Goal: Task Accomplishment & Management: Manage account settings

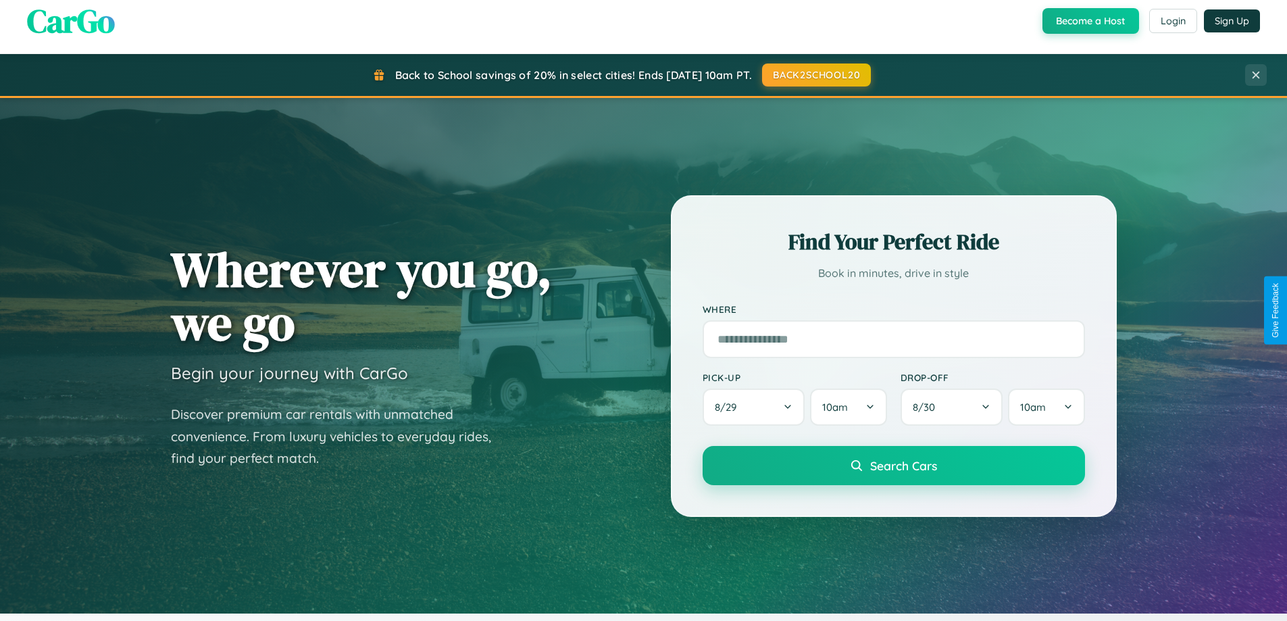
scroll to position [2600, 0]
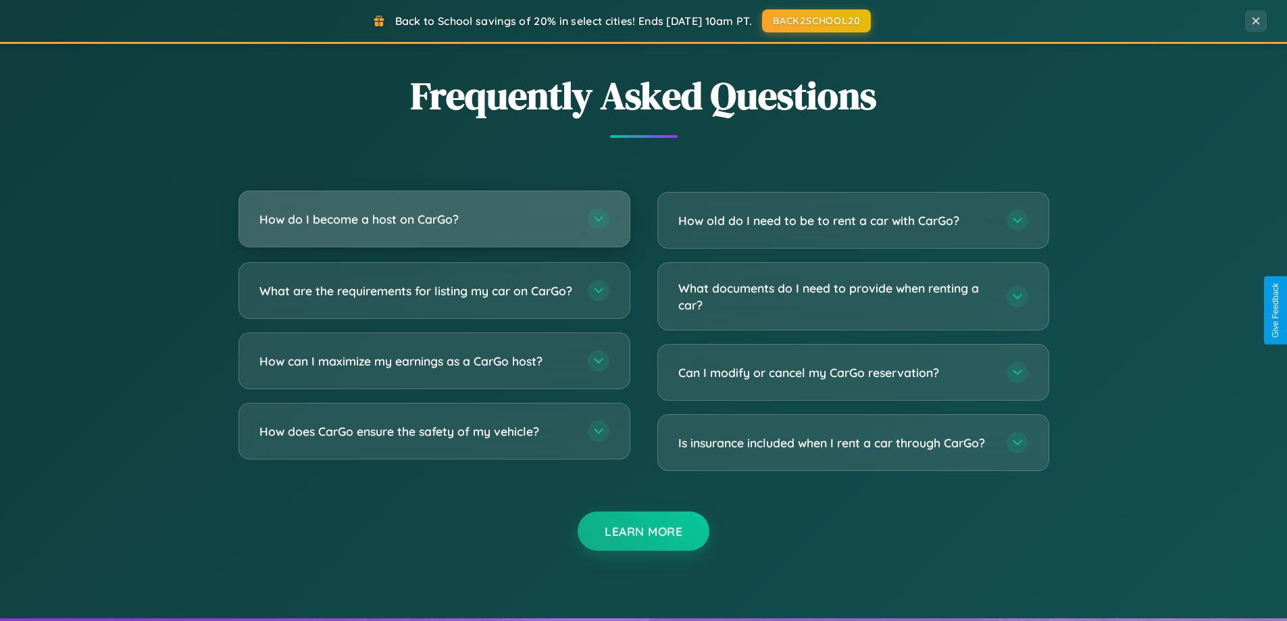
click at [434, 219] on h3 "How do I become a host on CarGo?" at bounding box center [416, 219] width 315 height 17
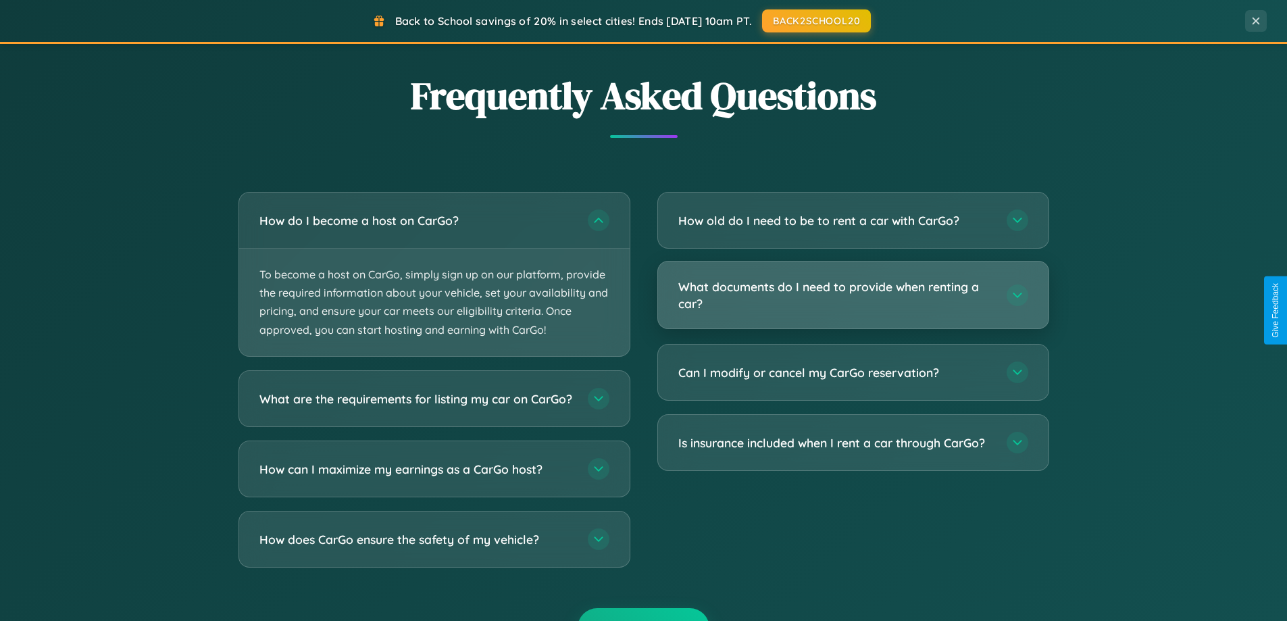
click at [853, 295] on h3 "What documents do I need to provide when renting a car?" at bounding box center [835, 294] width 315 height 33
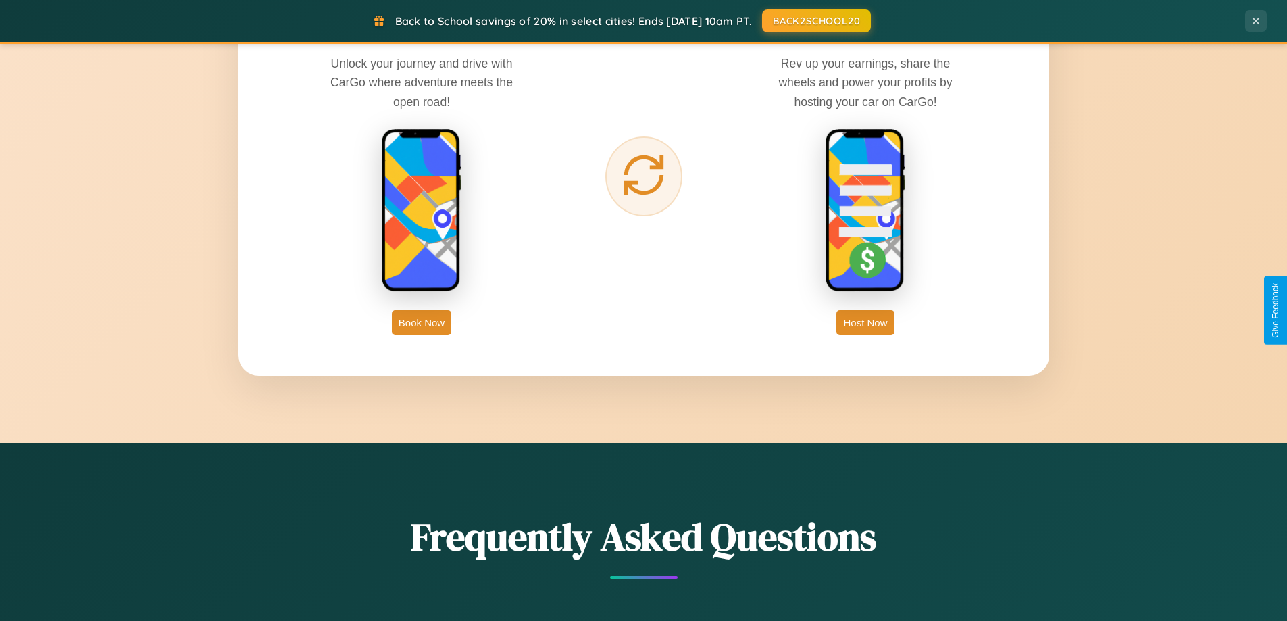
scroll to position [0, 0]
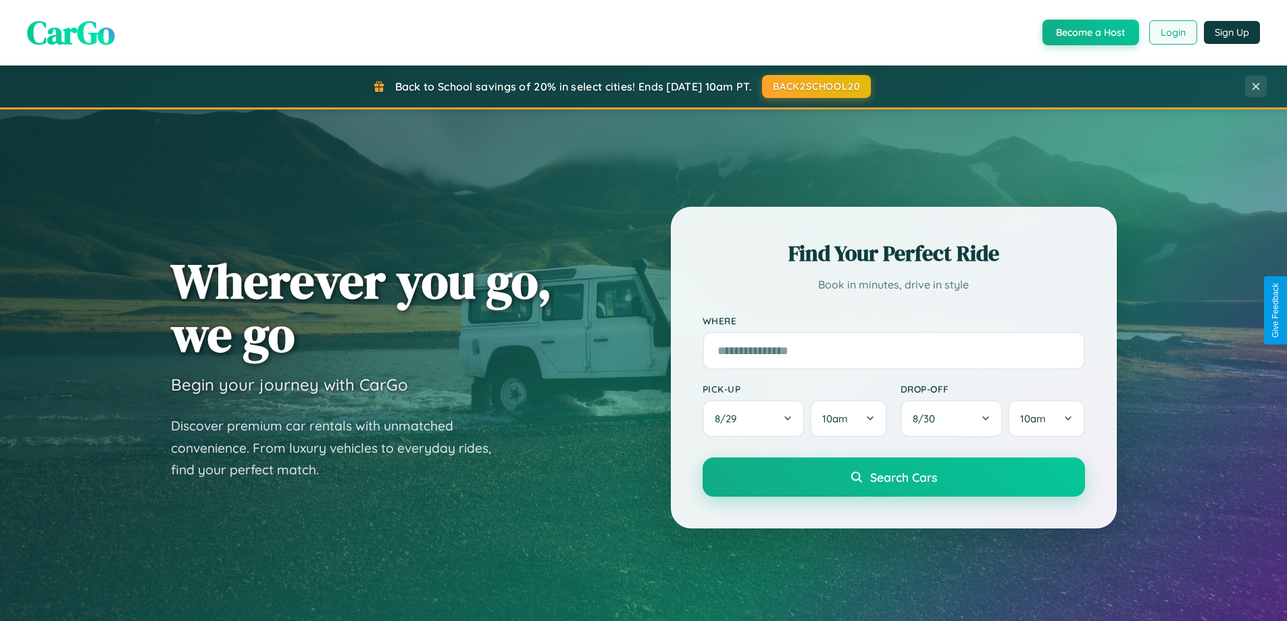
click at [1172, 32] on button "Login" at bounding box center [1173, 32] width 48 height 24
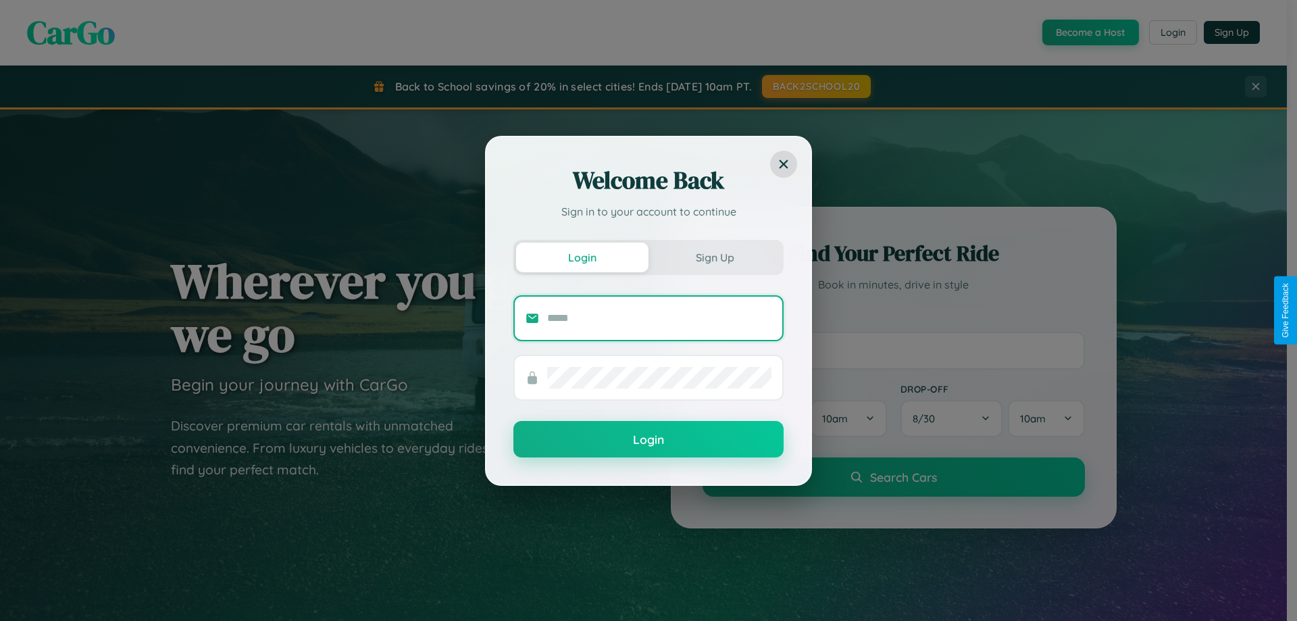
click at [659, 318] on input "text" at bounding box center [659, 318] width 224 height 22
type input "**********"
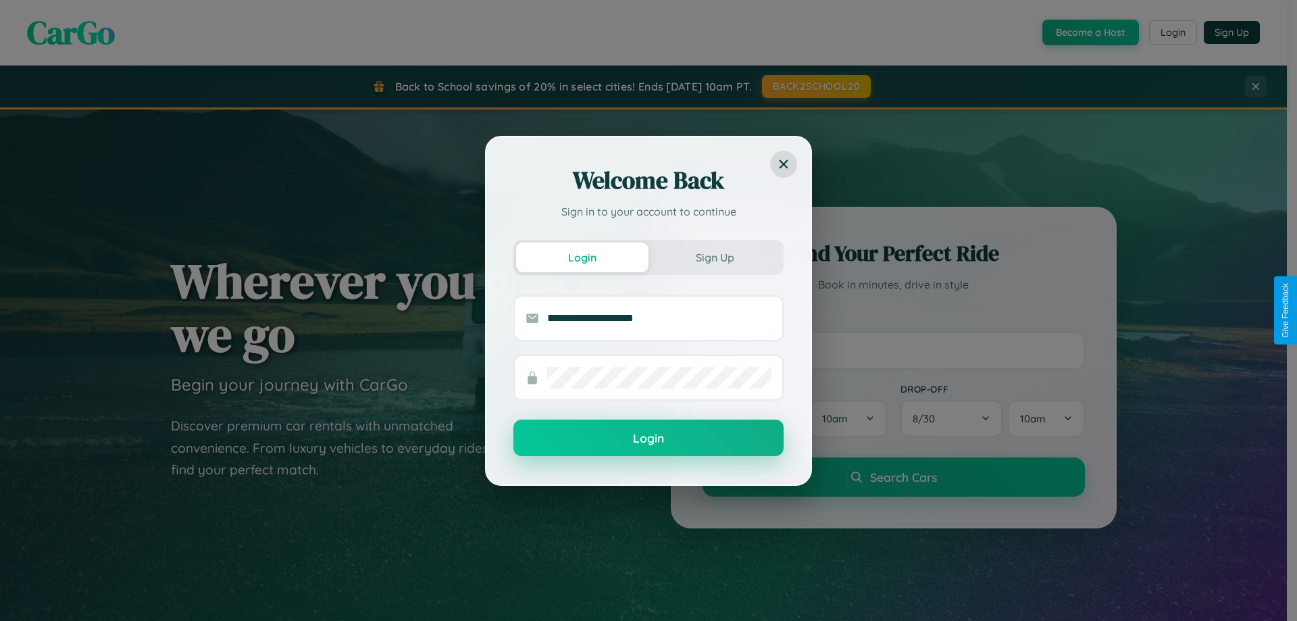
click at [649, 438] on button "Login" at bounding box center [648, 438] width 270 height 36
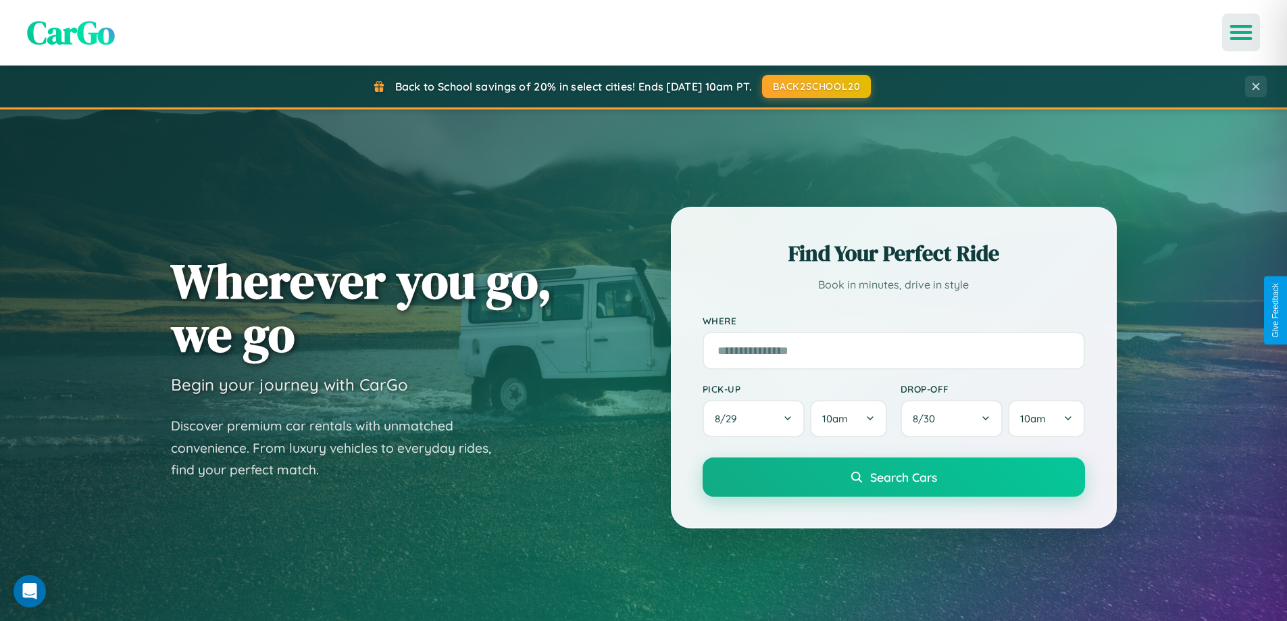
click at [1241, 32] on icon "Open menu" at bounding box center [1242, 32] width 20 height 12
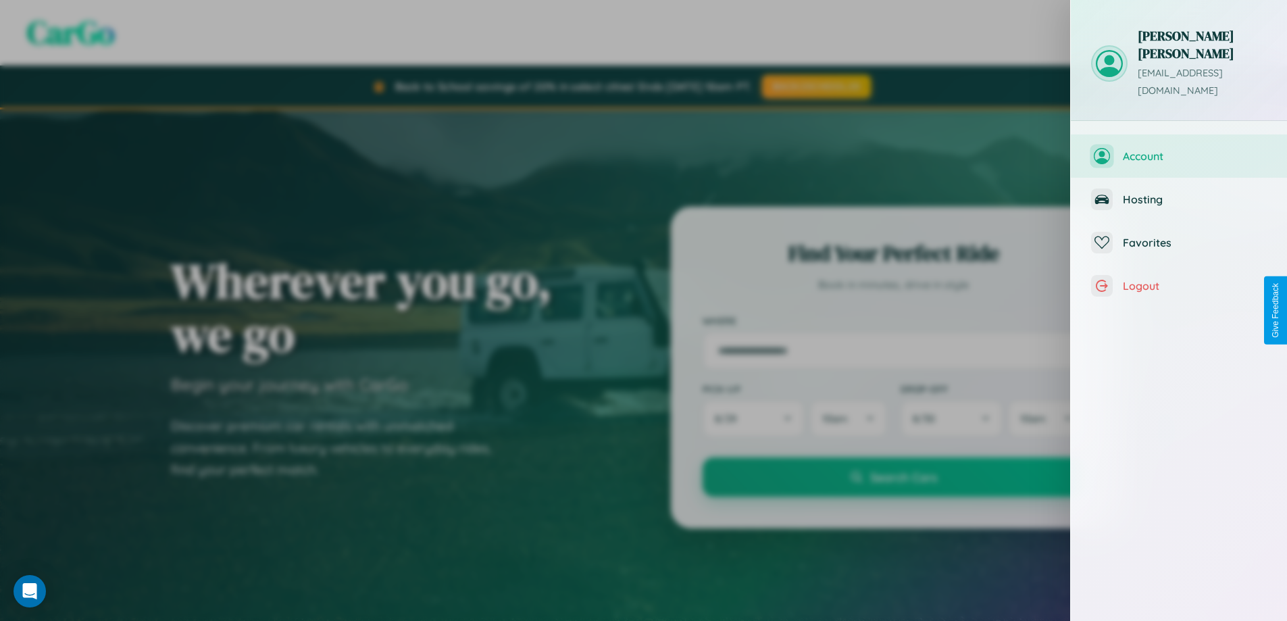
click at [1179, 149] on span "Account" at bounding box center [1195, 156] width 144 height 14
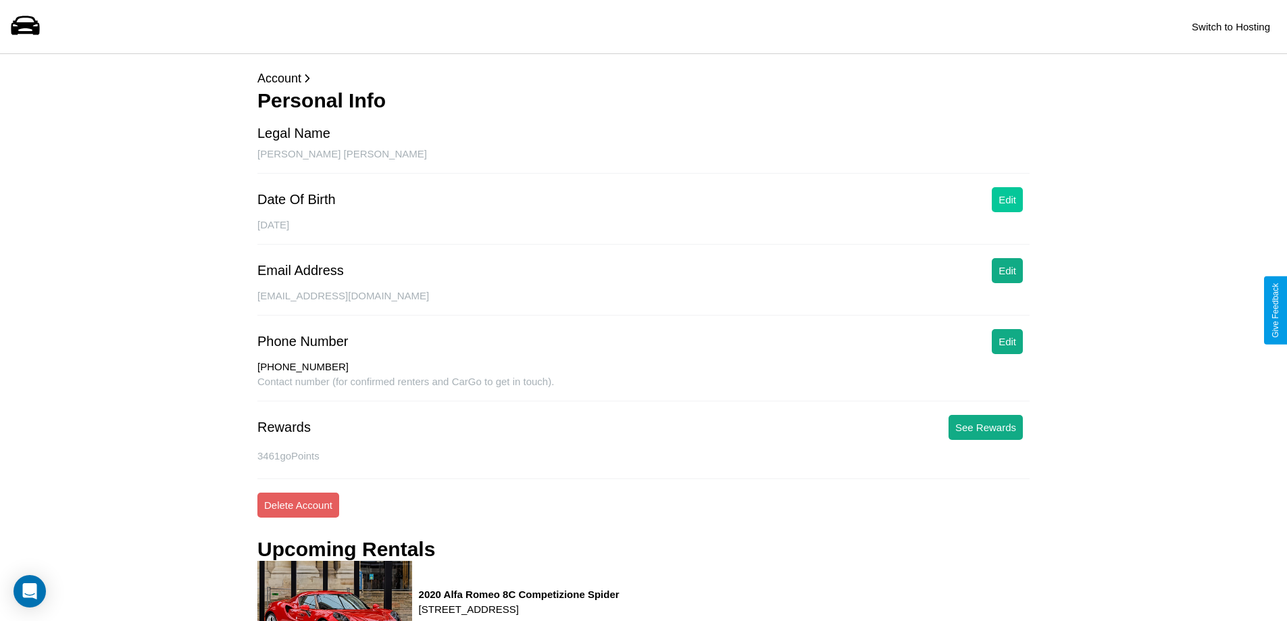
click at [1007, 199] on button "Edit" at bounding box center [1007, 199] width 31 height 25
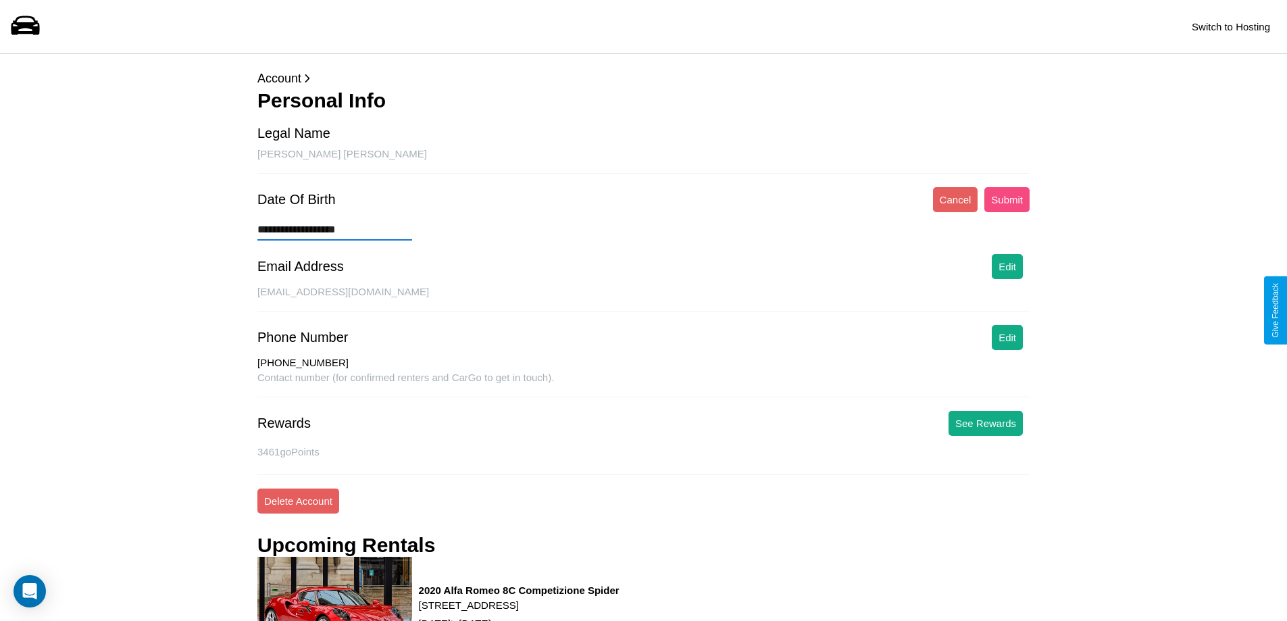
type input "**********"
click at [1007, 199] on button "Submit" at bounding box center [1006, 199] width 45 height 25
